Goal: Task Accomplishment & Management: Manage account settings

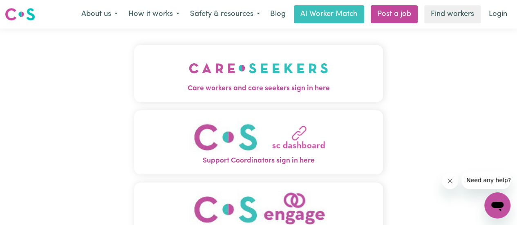
click at [256, 88] on span "Care workers and care seekers sign in here" at bounding box center [258, 88] width 249 height 11
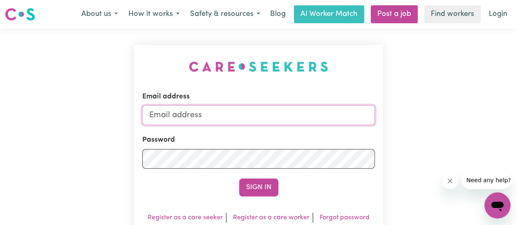
click at [227, 121] on input "Email address" at bounding box center [258, 115] width 232 height 20
type input "[EMAIL_ADDRESS][DOMAIN_NAME]"
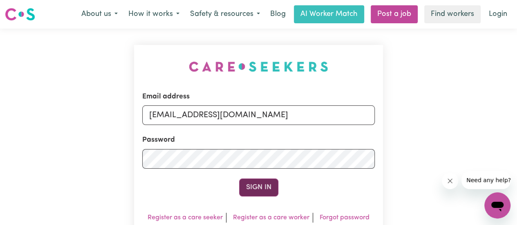
click at [262, 187] on button "Sign In" at bounding box center [258, 188] width 39 height 18
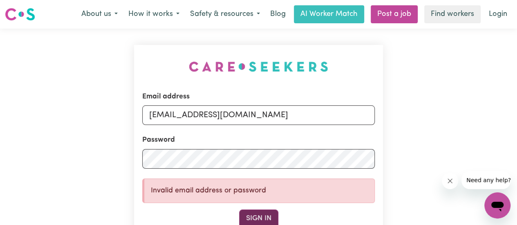
click at [256, 219] on button "Sign In" at bounding box center [258, 219] width 39 height 18
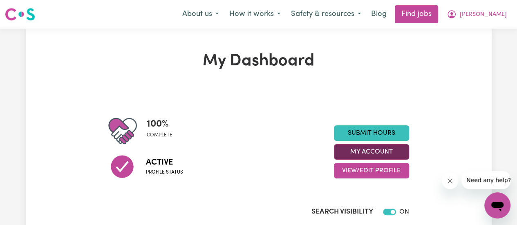
click at [385, 153] on button "My Account" at bounding box center [371, 152] width 75 height 16
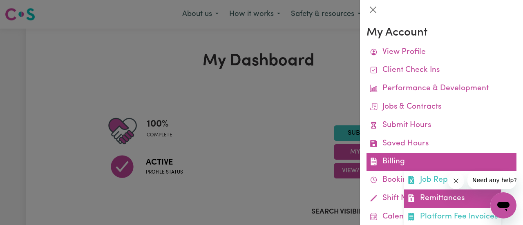
click at [429, 200] on link "Remittances" at bounding box center [452, 199] width 97 height 18
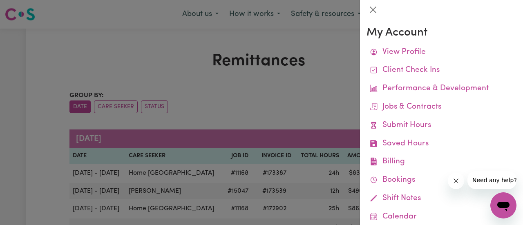
click at [294, 119] on div at bounding box center [261, 112] width 523 height 225
